Goal: Transaction & Acquisition: Subscribe to service/newsletter

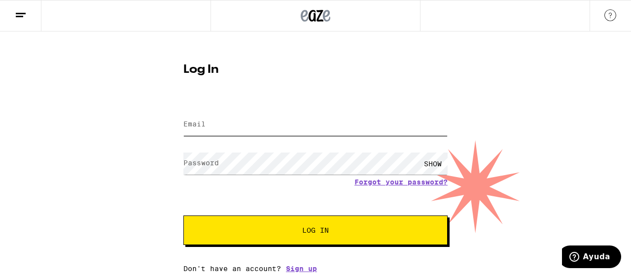
type input "ramoncarrasquero2024@gmail.com"
click at [434, 162] on div "SHOW" at bounding box center [433, 164] width 30 height 22
click at [320, 232] on span "Log In" at bounding box center [315, 230] width 27 height 7
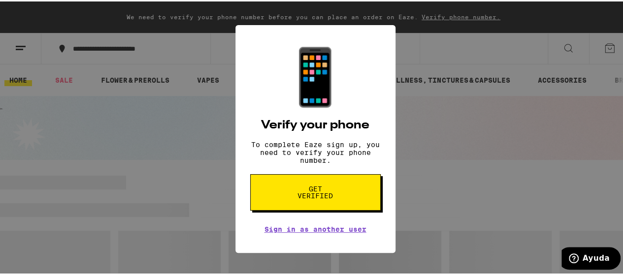
click at [442, 170] on div "📱 Verify your phone To complete Eaze sign up, you need to verify your phone num…" at bounding box center [315, 137] width 631 height 275
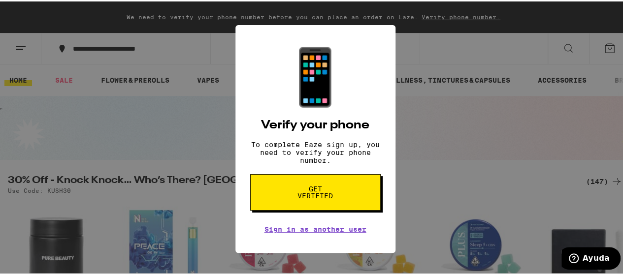
click at [434, 195] on div "📱 Verify your phone To complete Eaze sign up, you need to verify your phone num…" at bounding box center [315, 137] width 631 height 275
click at [312, 198] on span "Get verified" at bounding box center [315, 191] width 51 height 14
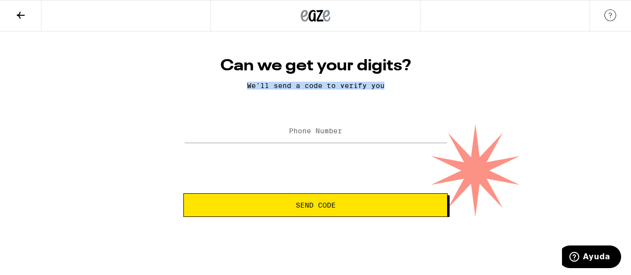
drag, startPoint x: 385, startPoint y: 87, endPoint x: 235, endPoint y: 84, distance: 150.8
click at [235, 84] on p "We'll send a code to verify you" at bounding box center [315, 86] width 264 height 8
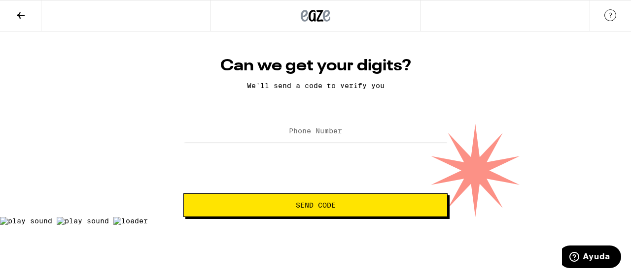
click at [240, 217] on div at bounding box center [315, 217] width 631 height 0
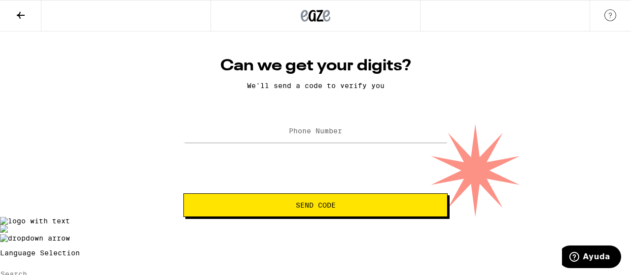
click at [94, 143] on div "Can we get your digits? We'll send a code to verify you Phone Number Send Code" at bounding box center [315, 125] width 631 height 186
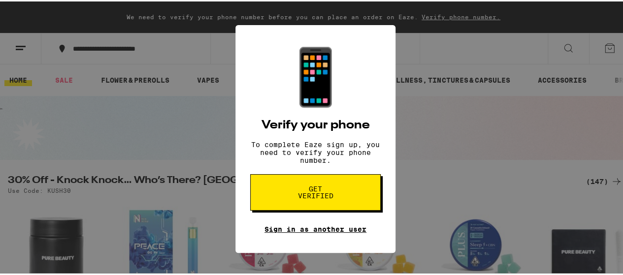
click at [315, 232] on link "Sign in as another user" at bounding box center [316, 228] width 102 height 8
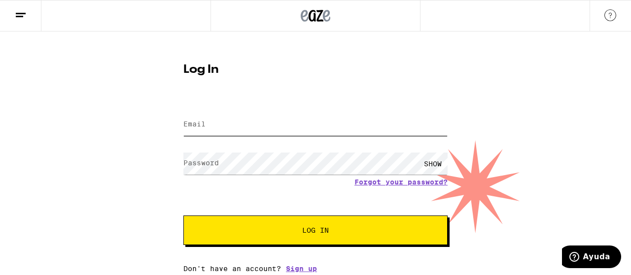
type input "ramoncarrasquero2024@gmail.com"
click at [216, 127] on input "ramoncarrasquero2024@gmail.com" at bounding box center [315, 125] width 264 height 22
drag, startPoint x: 332, startPoint y: 126, endPoint x: 162, endPoint y: 118, distance: 170.6
click at [162, 118] on div "Log In Email Email ramoncarrasquero2024@gmail.com Password Password SHOW Forgot…" at bounding box center [315, 152] width 631 height 241
type input "luisalbertocarrasquero520@gmail.com"
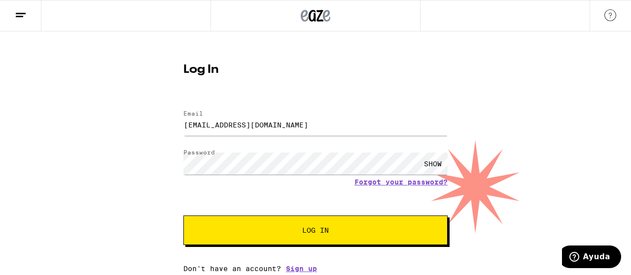
click at [429, 164] on div "SHOW" at bounding box center [433, 164] width 30 height 22
click at [307, 267] on link "Sign up" at bounding box center [301, 269] width 31 height 8
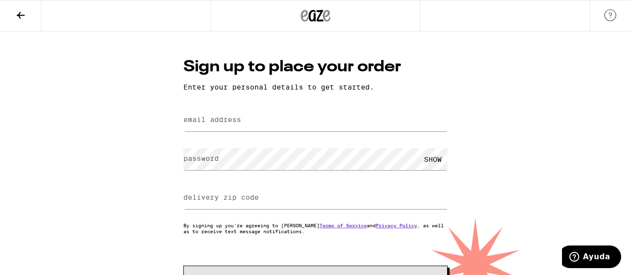
click at [198, 124] on label "email address" at bounding box center [212, 120] width 58 height 8
click at [192, 120] on label "email address" at bounding box center [212, 120] width 58 height 8
type input "luisalbertocarrasquero520@gmail.com"
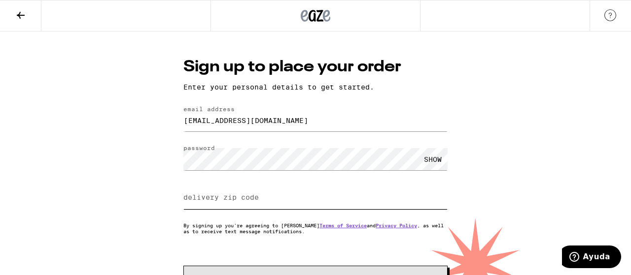
click at [205, 206] on input "delivery zip code" at bounding box center [315, 198] width 264 height 22
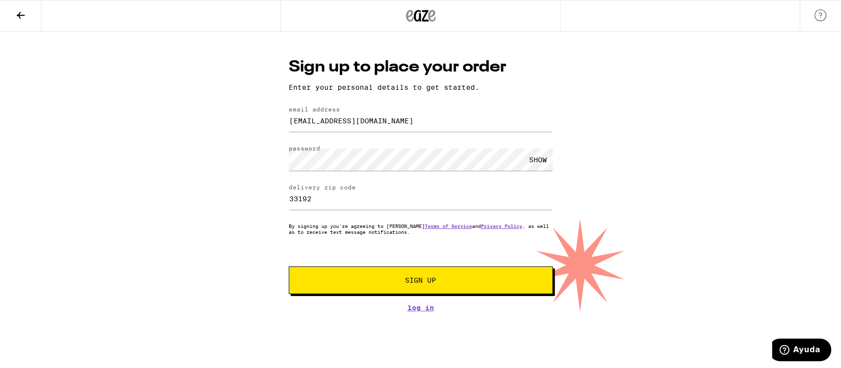
click at [436, 275] on span "Sign Up" at bounding box center [420, 279] width 31 height 7
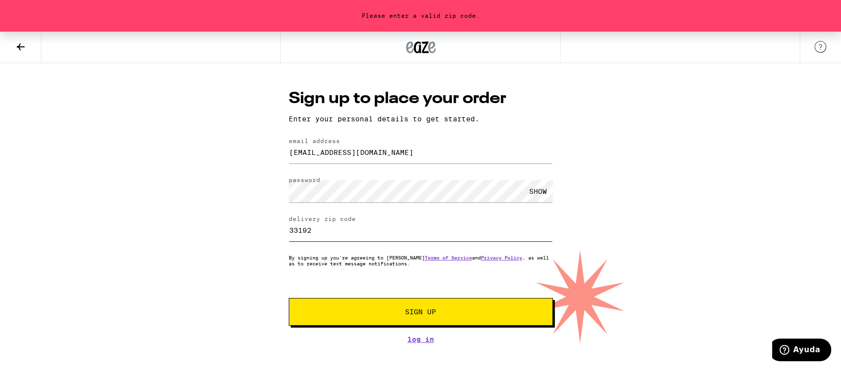
click at [331, 231] on input "33192" at bounding box center [421, 230] width 264 height 22
type input "33190"
click at [413, 275] on span "Sign Up" at bounding box center [420, 311] width 31 height 7
